Goal: Transaction & Acquisition: Subscribe to service/newsletter

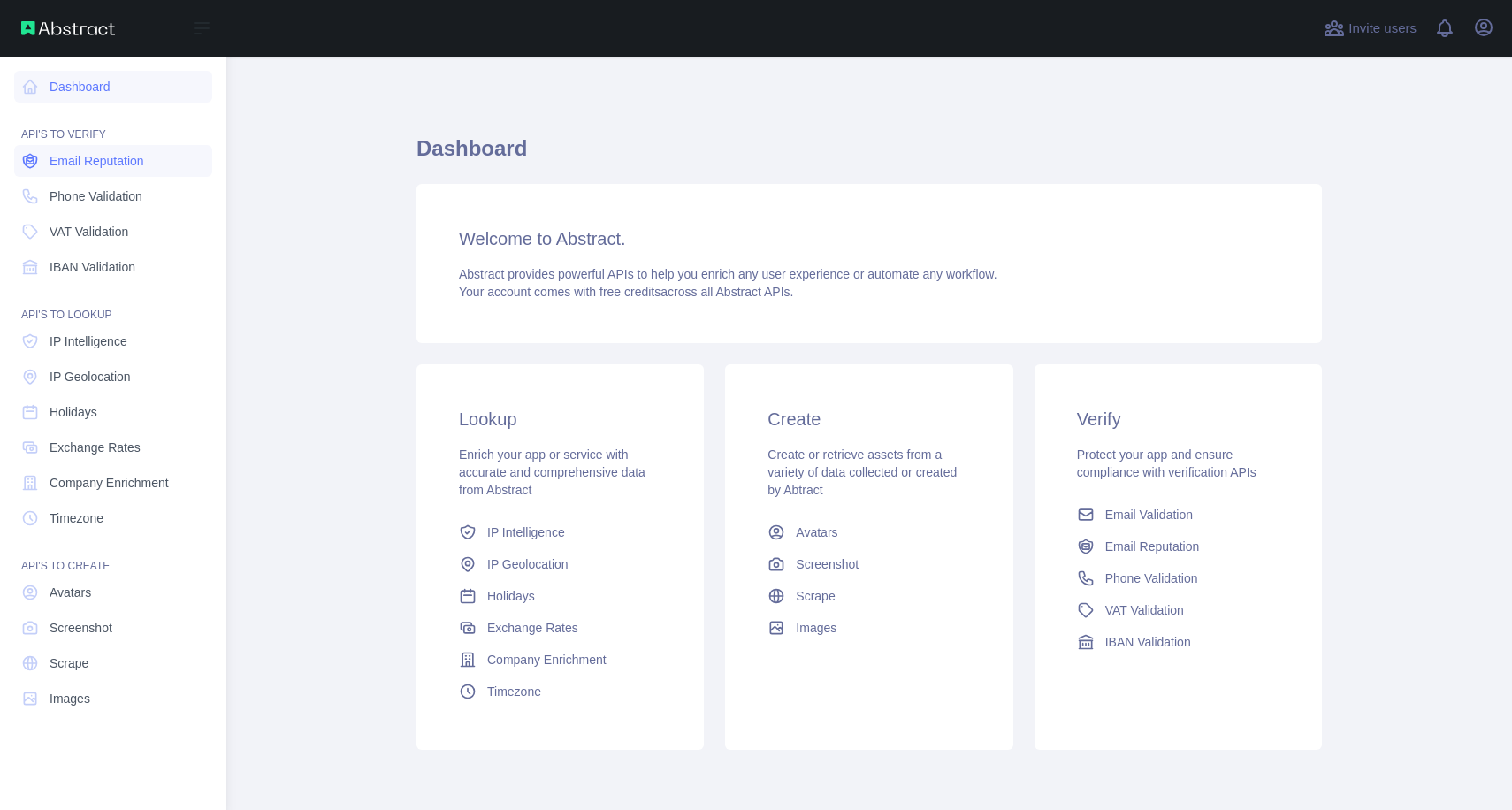
click at [137, 160] on span "Email Reputation" at bounding box center [97, 160] width 94 height 17
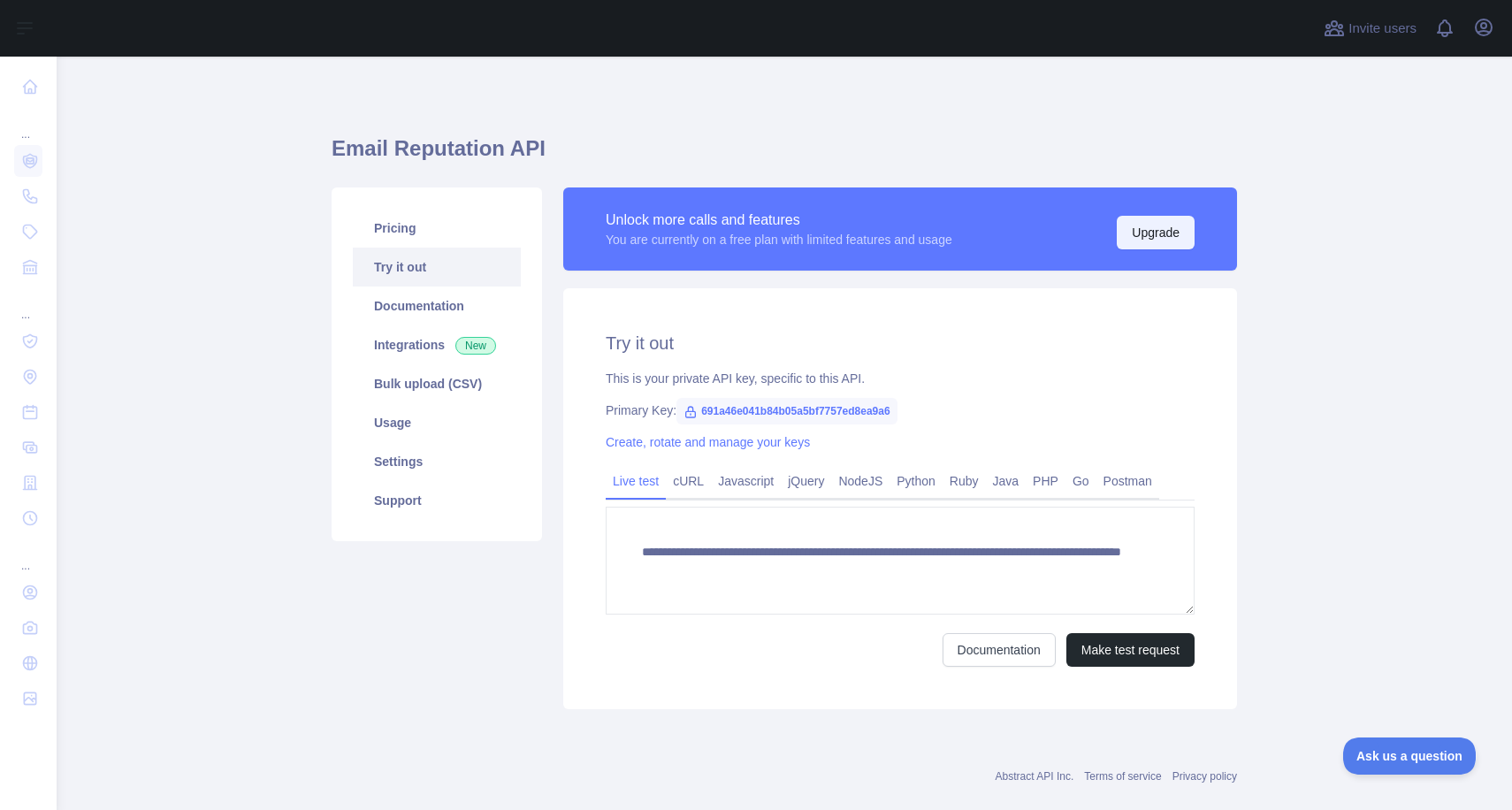
click at [1175, 235] on button "Upgrade" at bounding box center [1155, 232] width 78 height 34
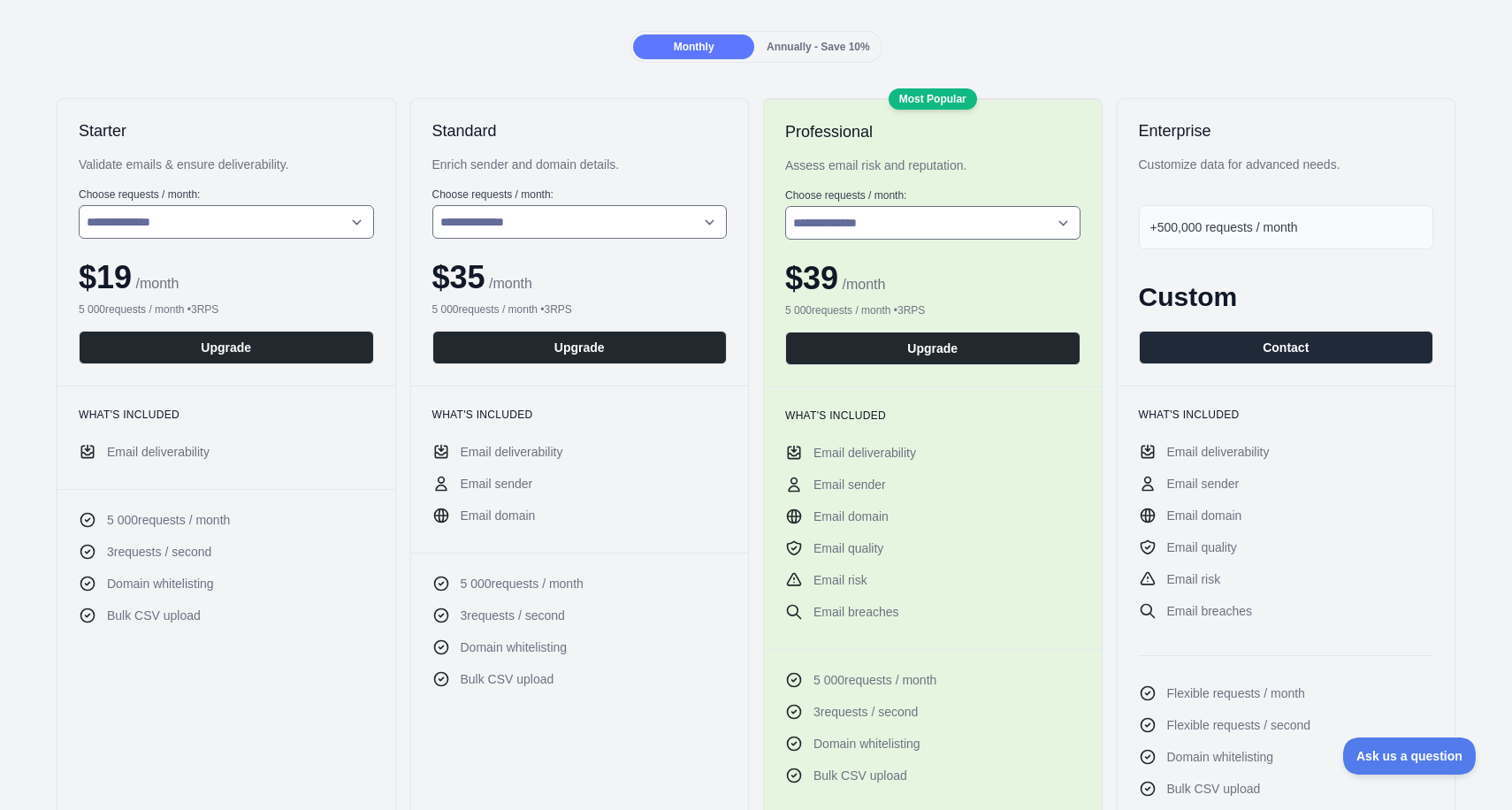
scroll to position [228, 0]
